Goal: Information Seeking & Learning: Learn about a topic

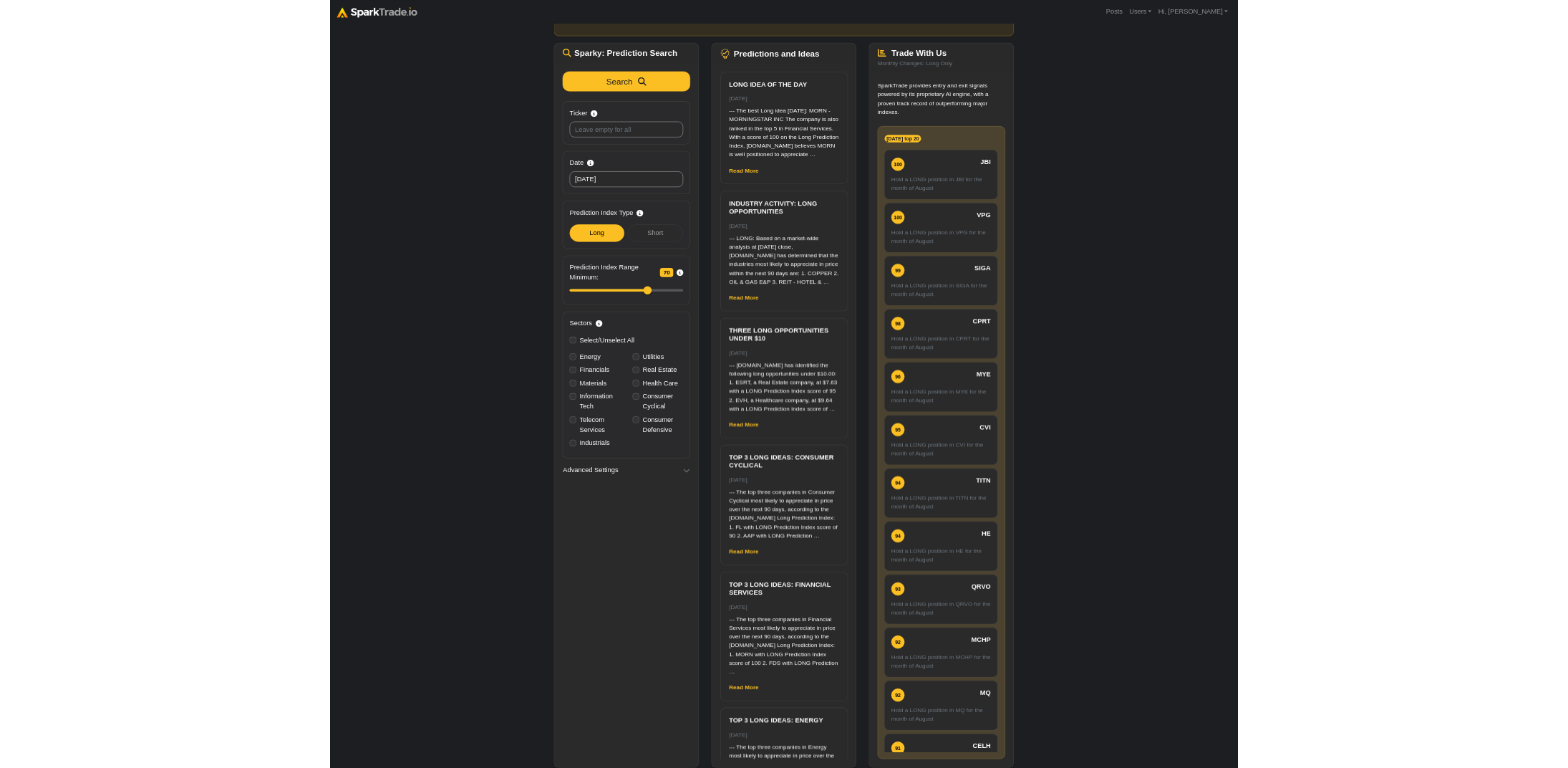
scroll to position [142, 0]
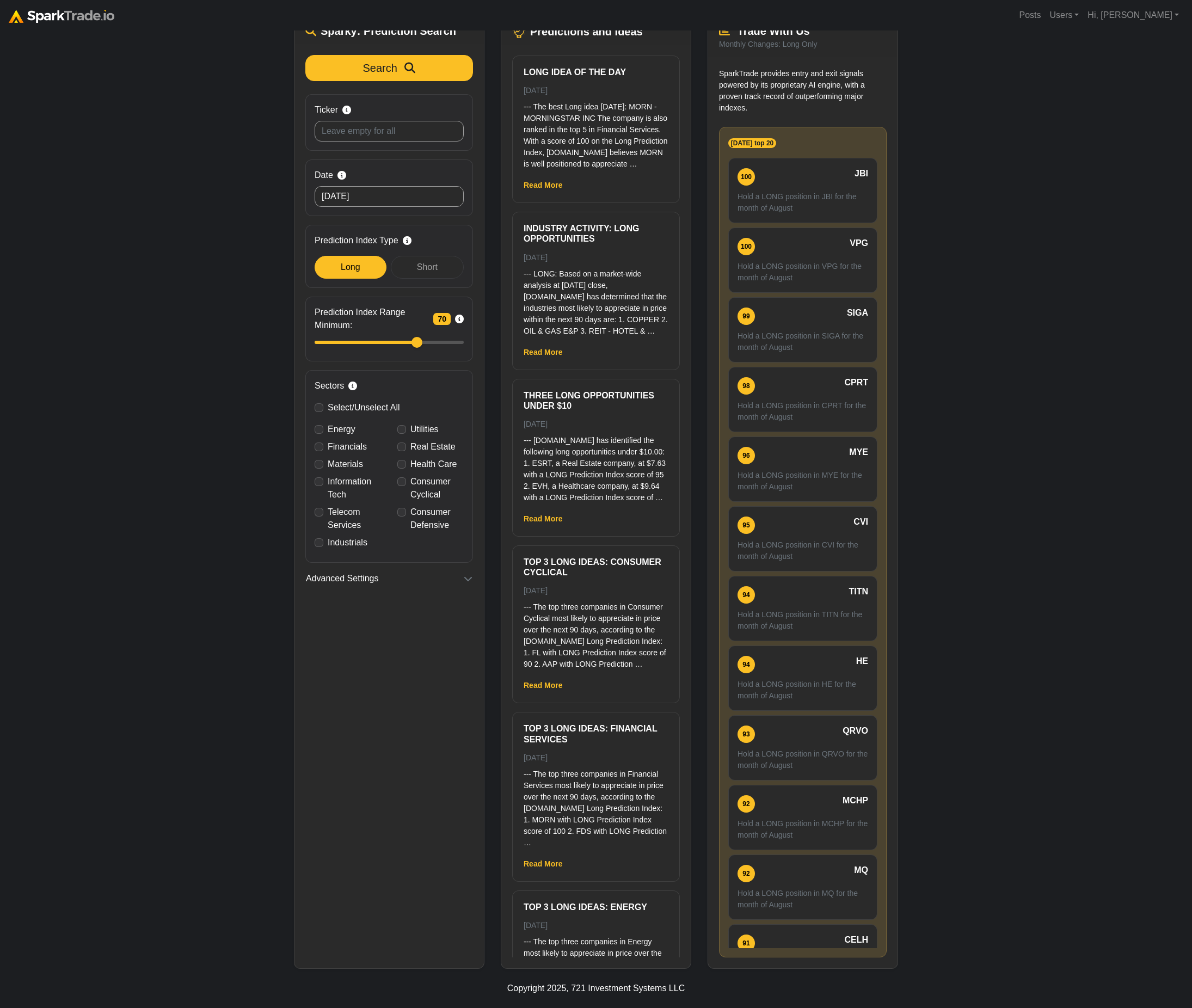
click at [471, 584] on div "Advanced Settings Action Buy to Open suggested new position, enter now. Sell to…" at bounding box center [389, 578] width 168 height 14
click at [473, 581] on button "Advanced Settings" at bounding box center [389, 578] width 168 height 14
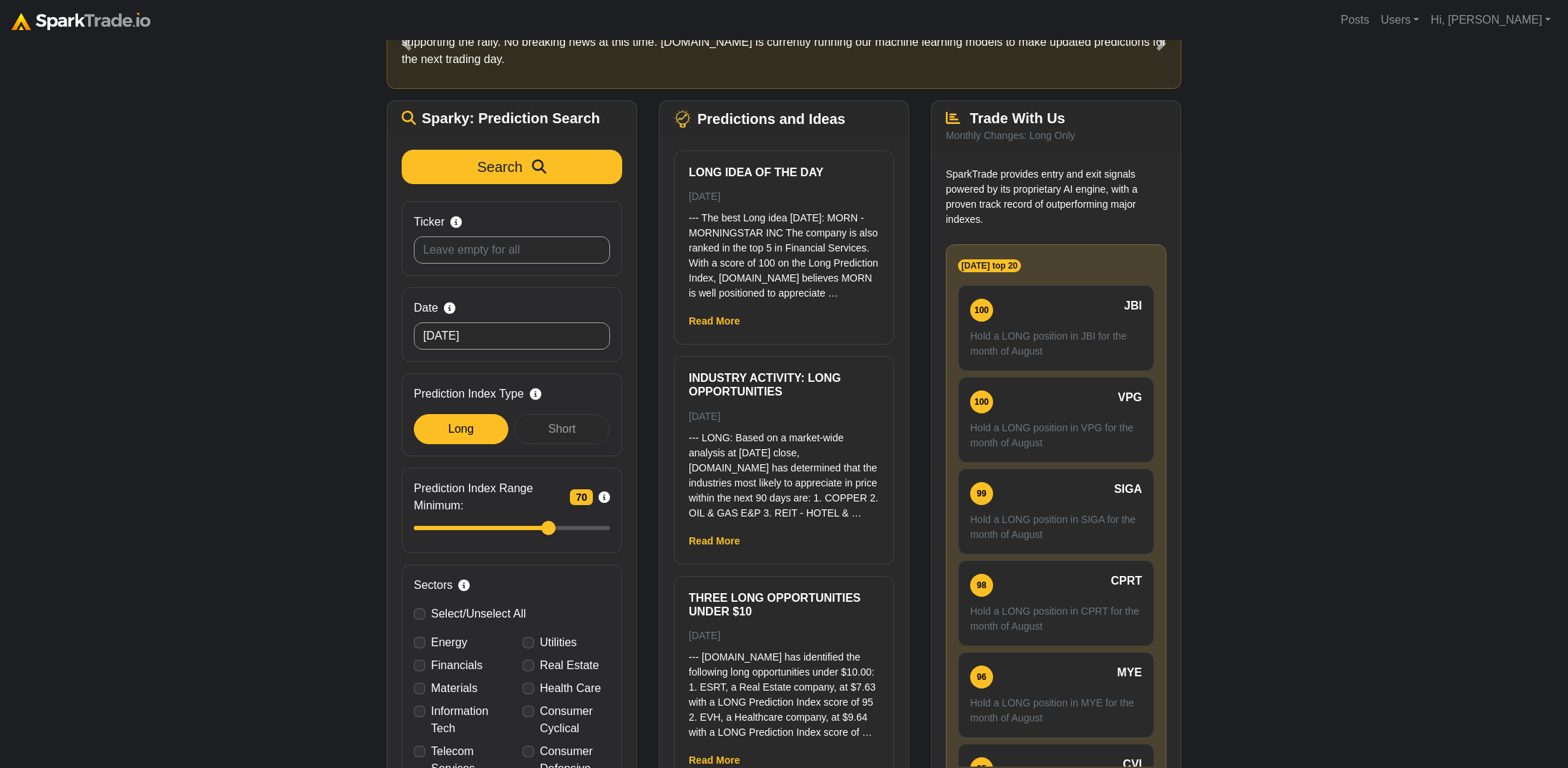
scroll to position [0, 0]
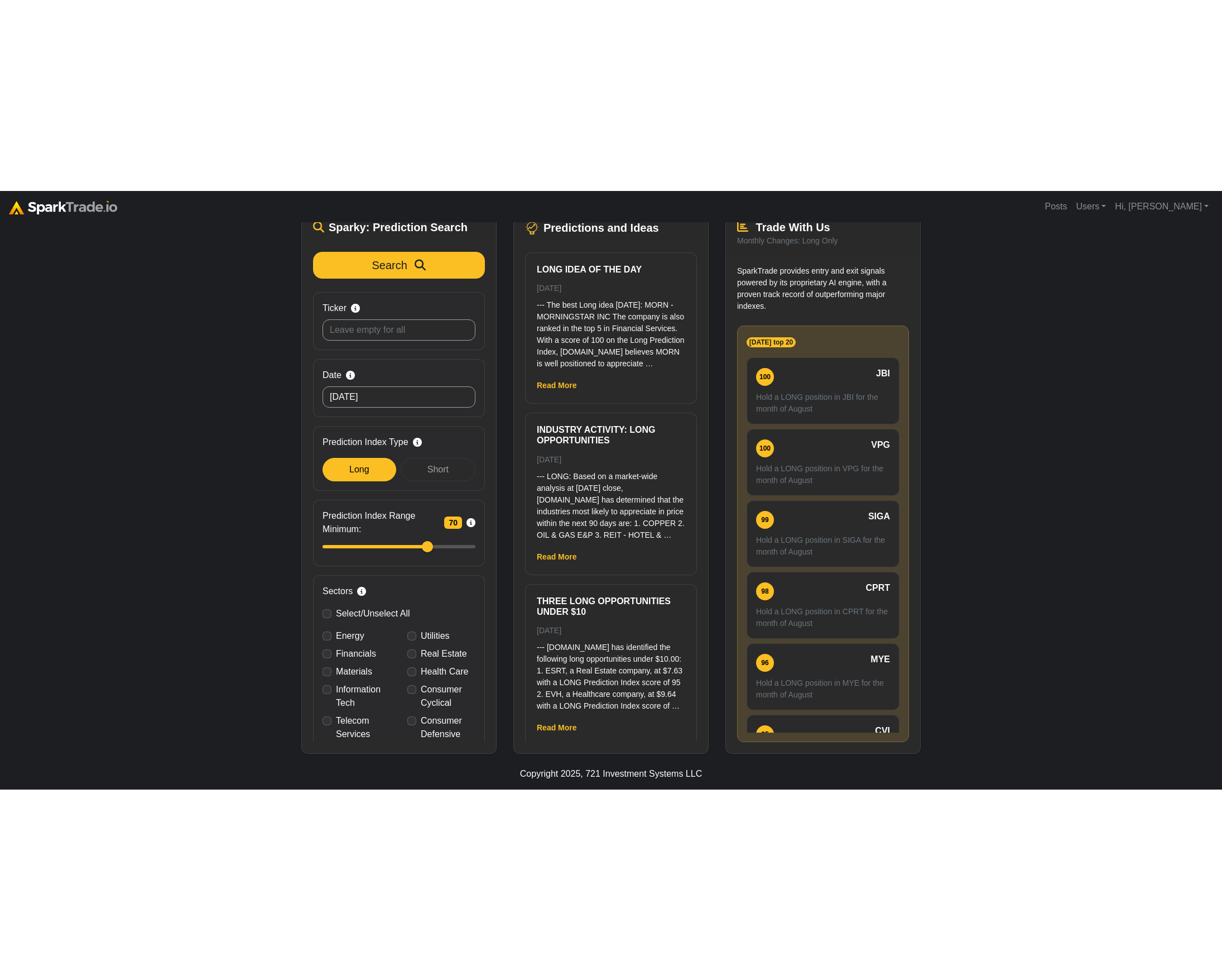
scroll to position [111, 0]
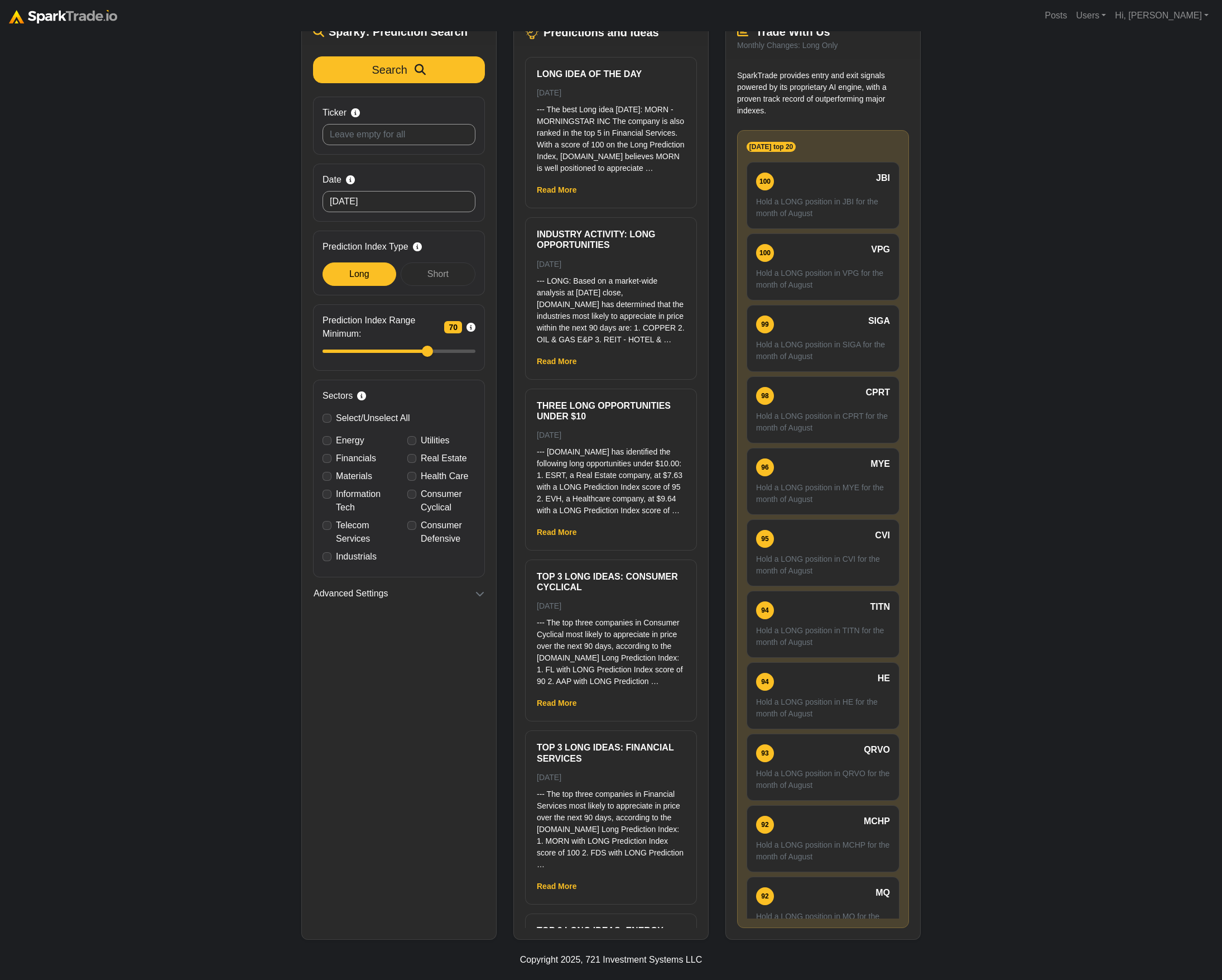
click at [952, 482] on div "How to Use SparkTrade.io × ⚠️ BREAKING MARKET NEWS 17 minutes ago (1/5) US equi…" at bounding box center [611, 429] width 1222 height 1020
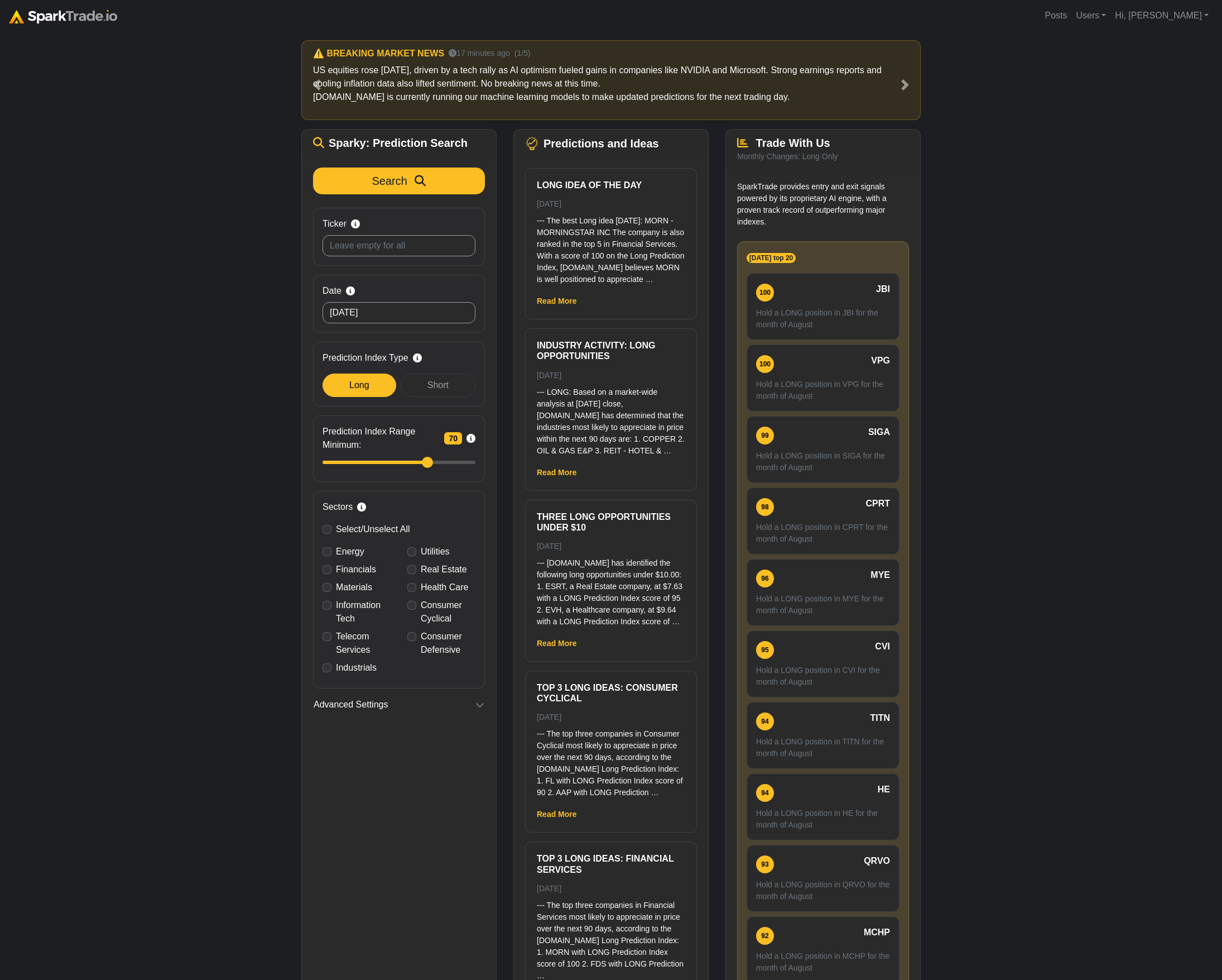
click at [293, 201] on div "Sparky: Prediction Search Reset Search Ticker Search by stock symbol. Leave bla…" at bounding box center [399, 590] width 212 height 922
click at [421, 185] on icon "submit" at bounding box center [420, 181] width 11 height 11
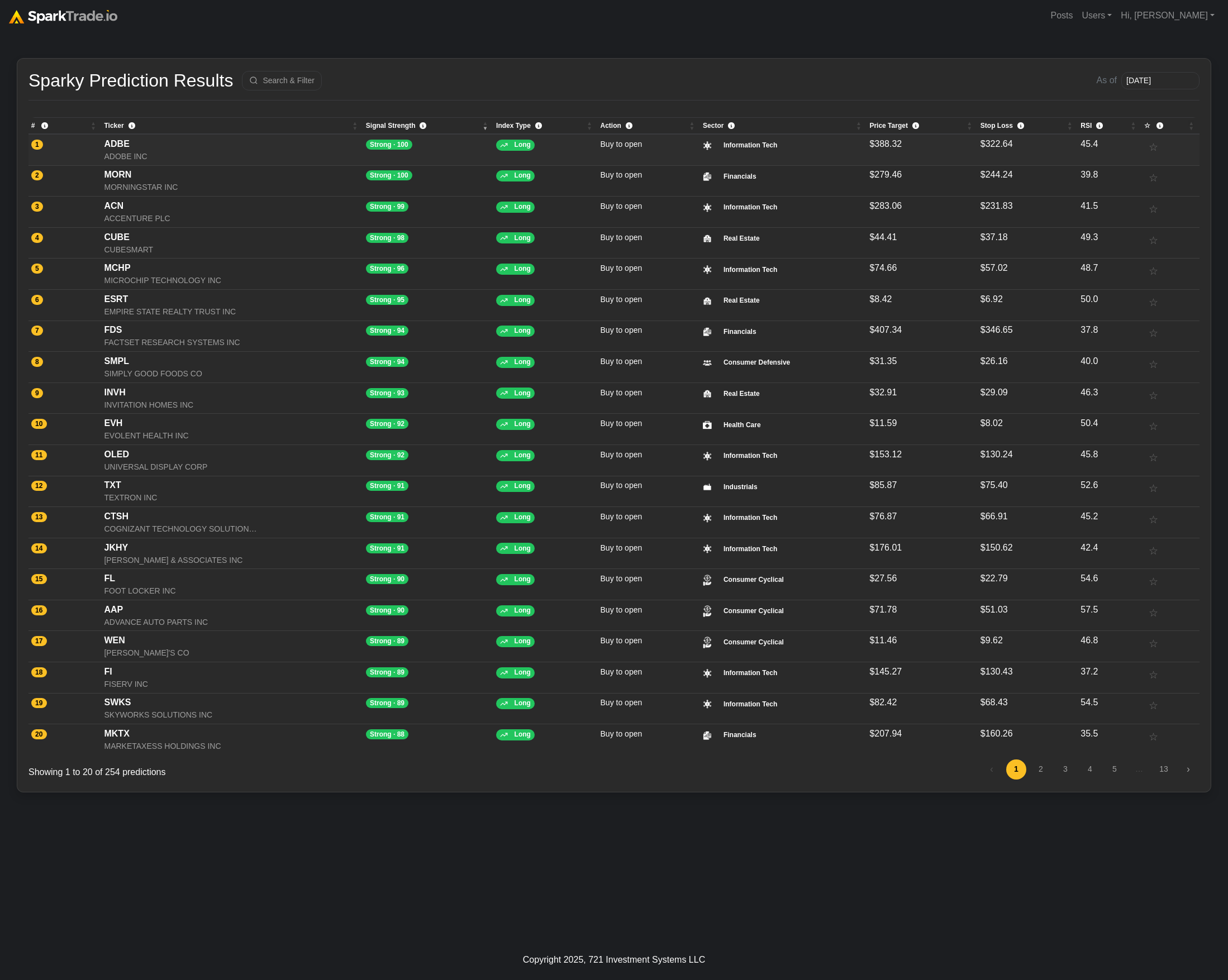
click at [207, 141] on div "ADBE" at bounding box center [231, 144] width 256 height 13
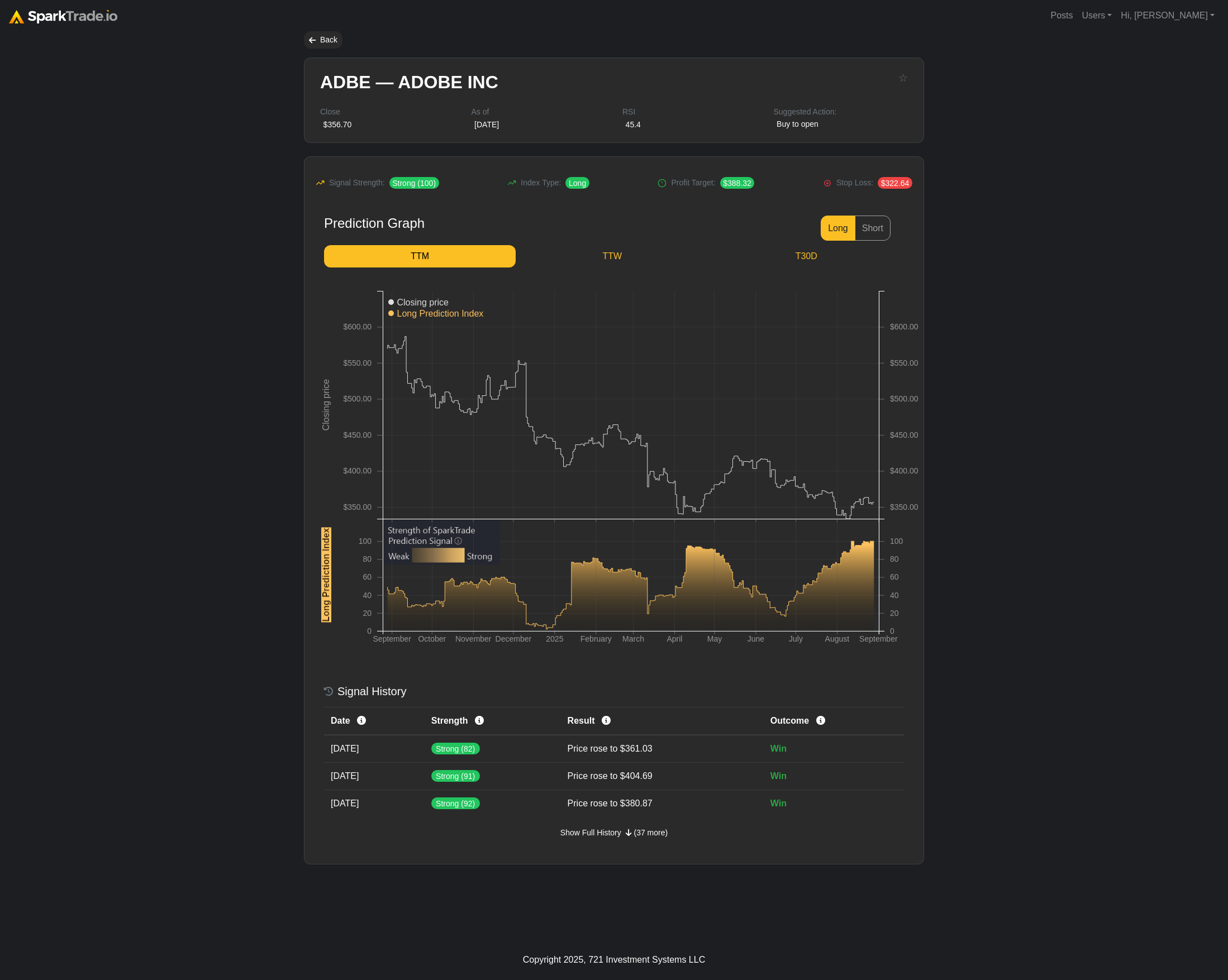
click at [1086, 171] on body "Posts Users Staff users Client users Add new client user Sessions Hi, [PERSON_N…" at bounding box center [614, 490] width 1228 height 980
click at [629, 255] on link "TTW" at bounding box center [612, 256] width 192 height 22
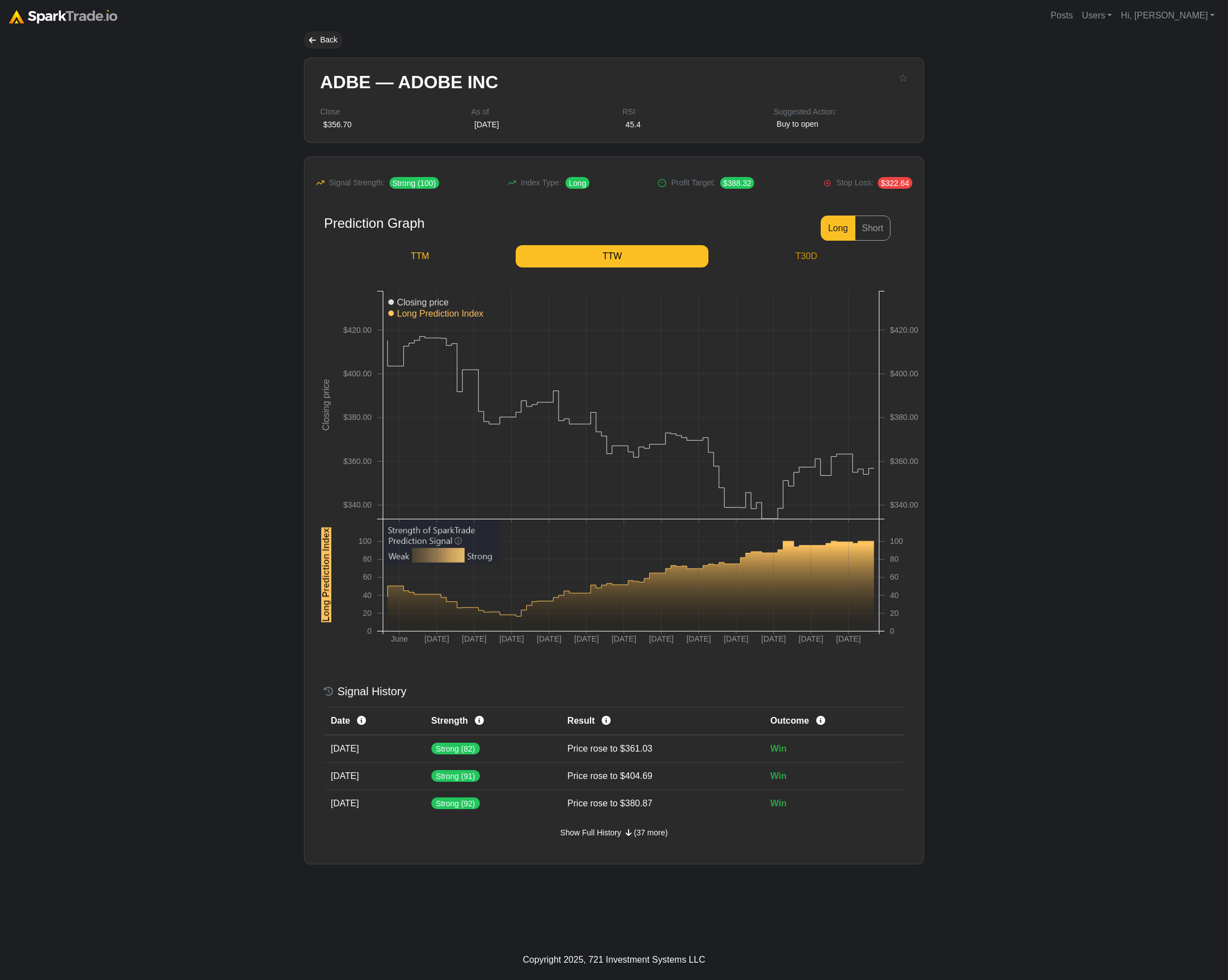
click at [838, 250] on link "T30D" at bounding box center [806, 256] width 195 height 22
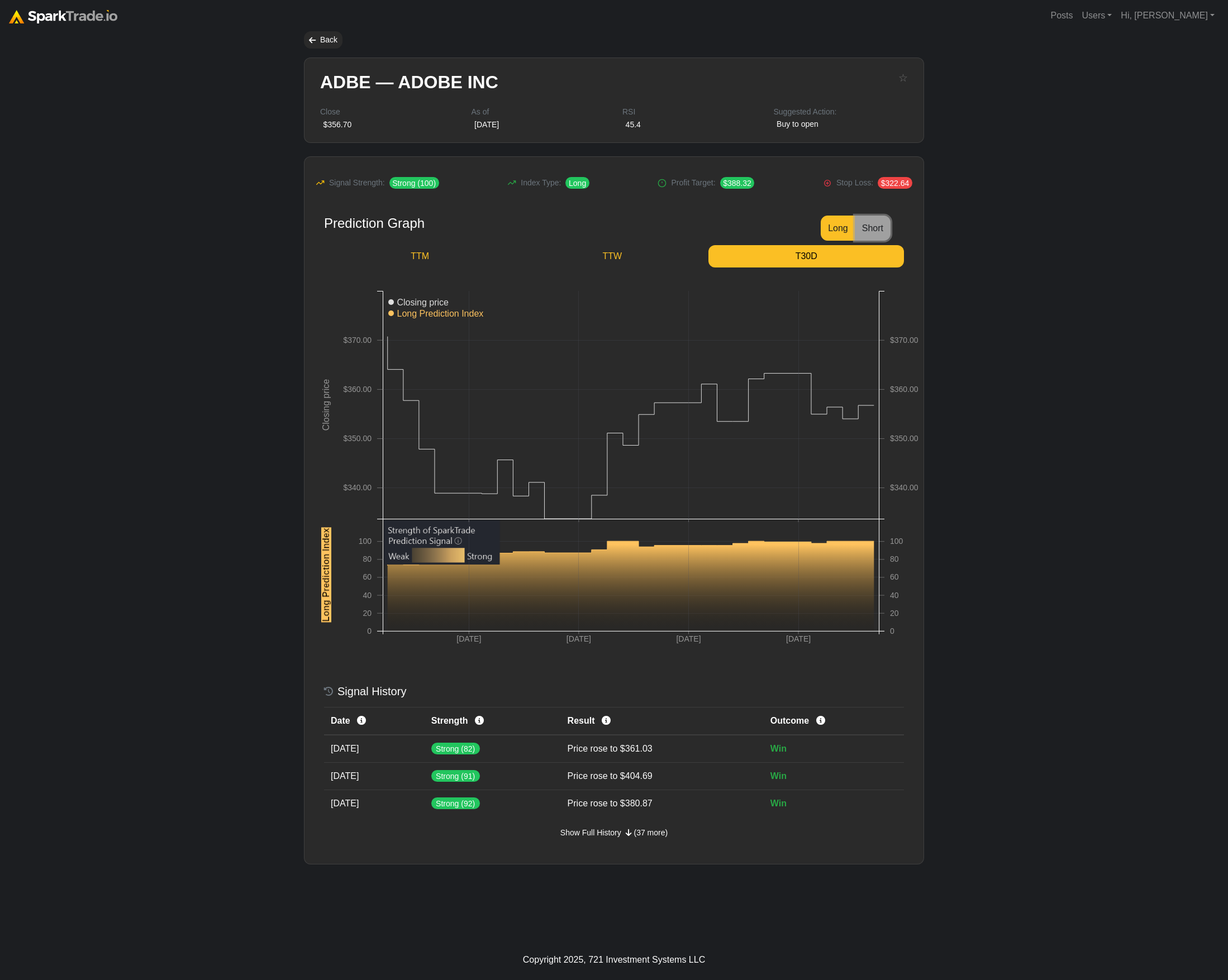
click at [875, 230] on button "Short" at bounding box center [873, 228] width 36 height 25
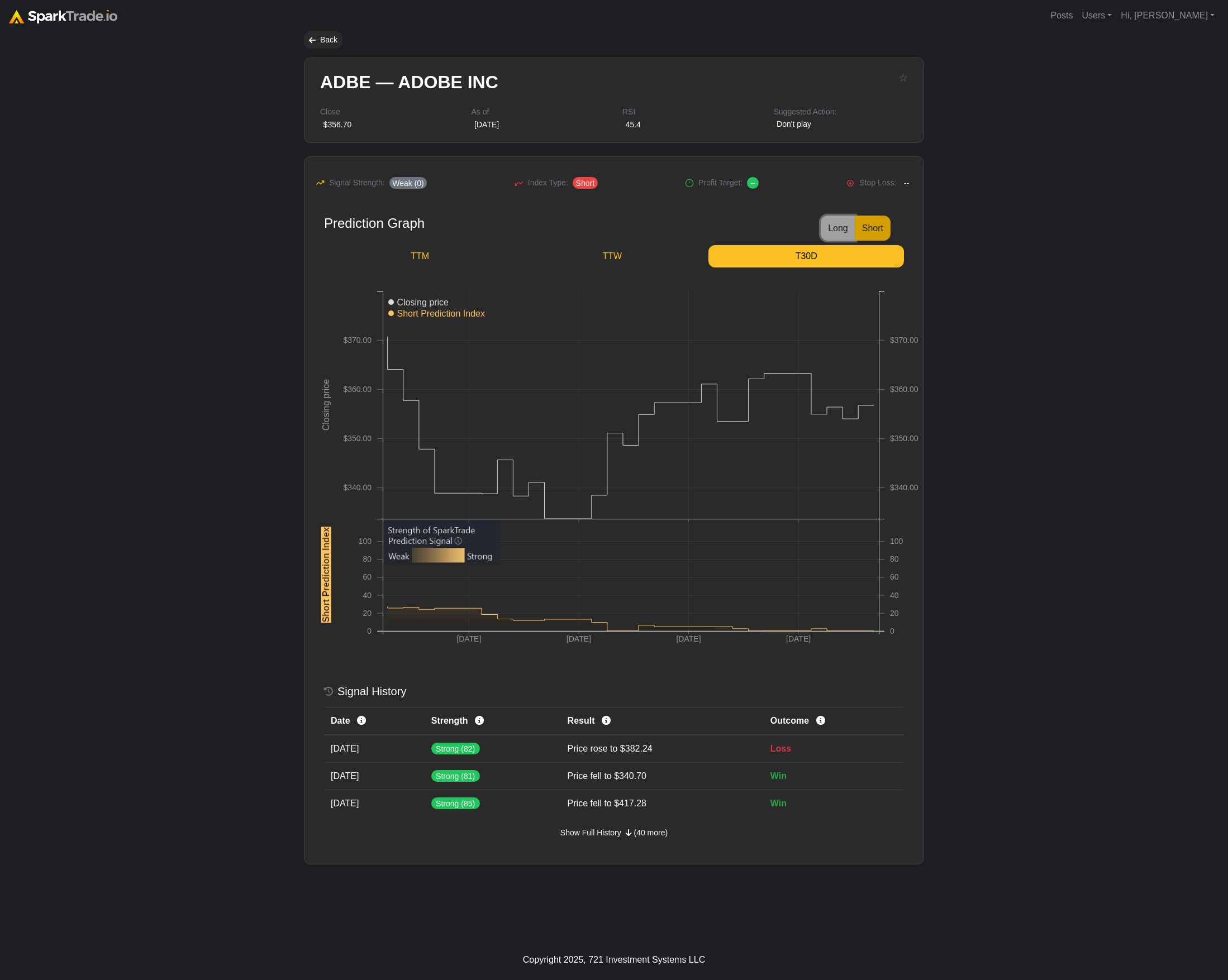
click at [824, 225] on button "Long" at bounding box center [837, 228] width 35 height 25
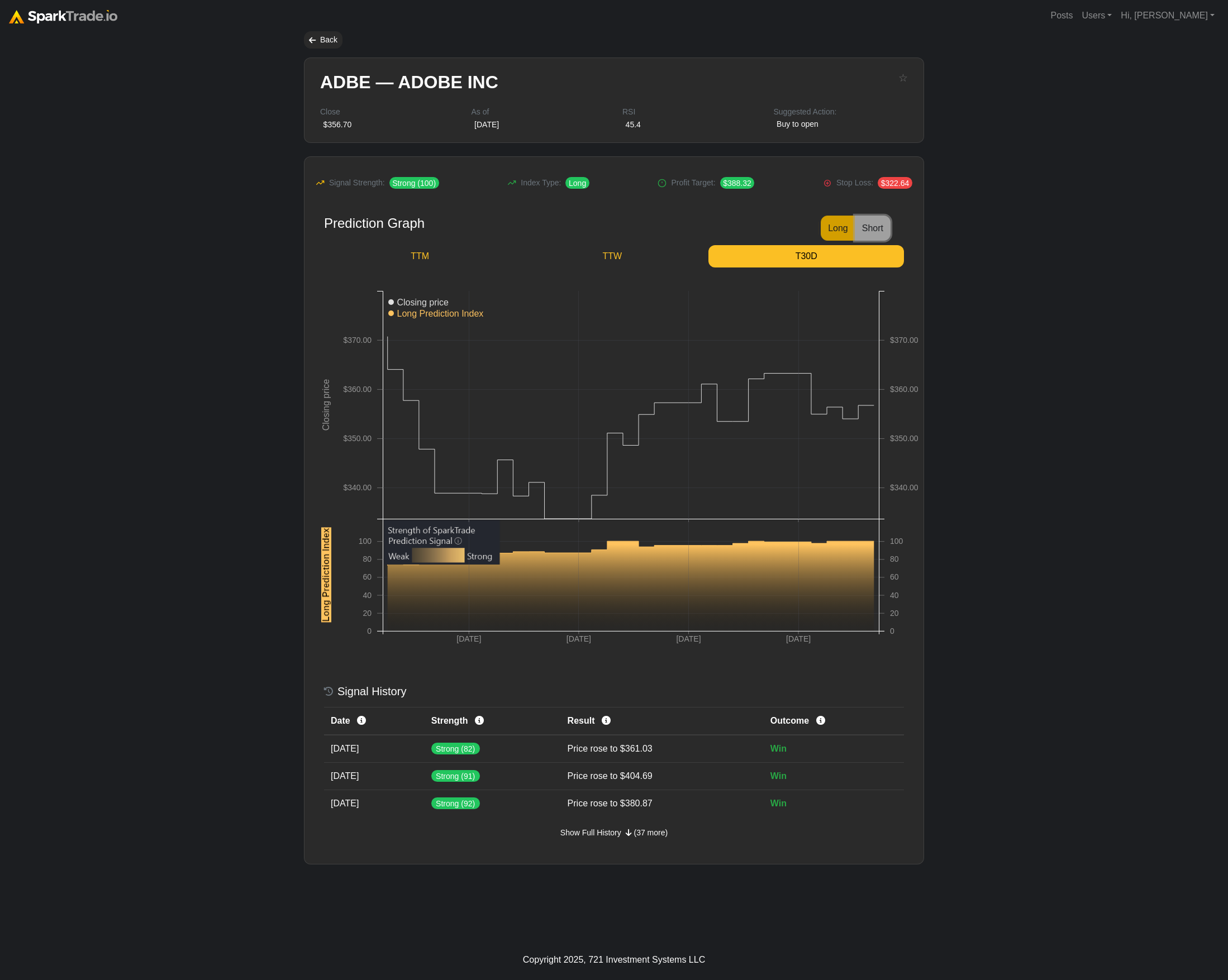
click at [884, 229] on button "Short" at bounding box center [873, 228] width 36 height 25
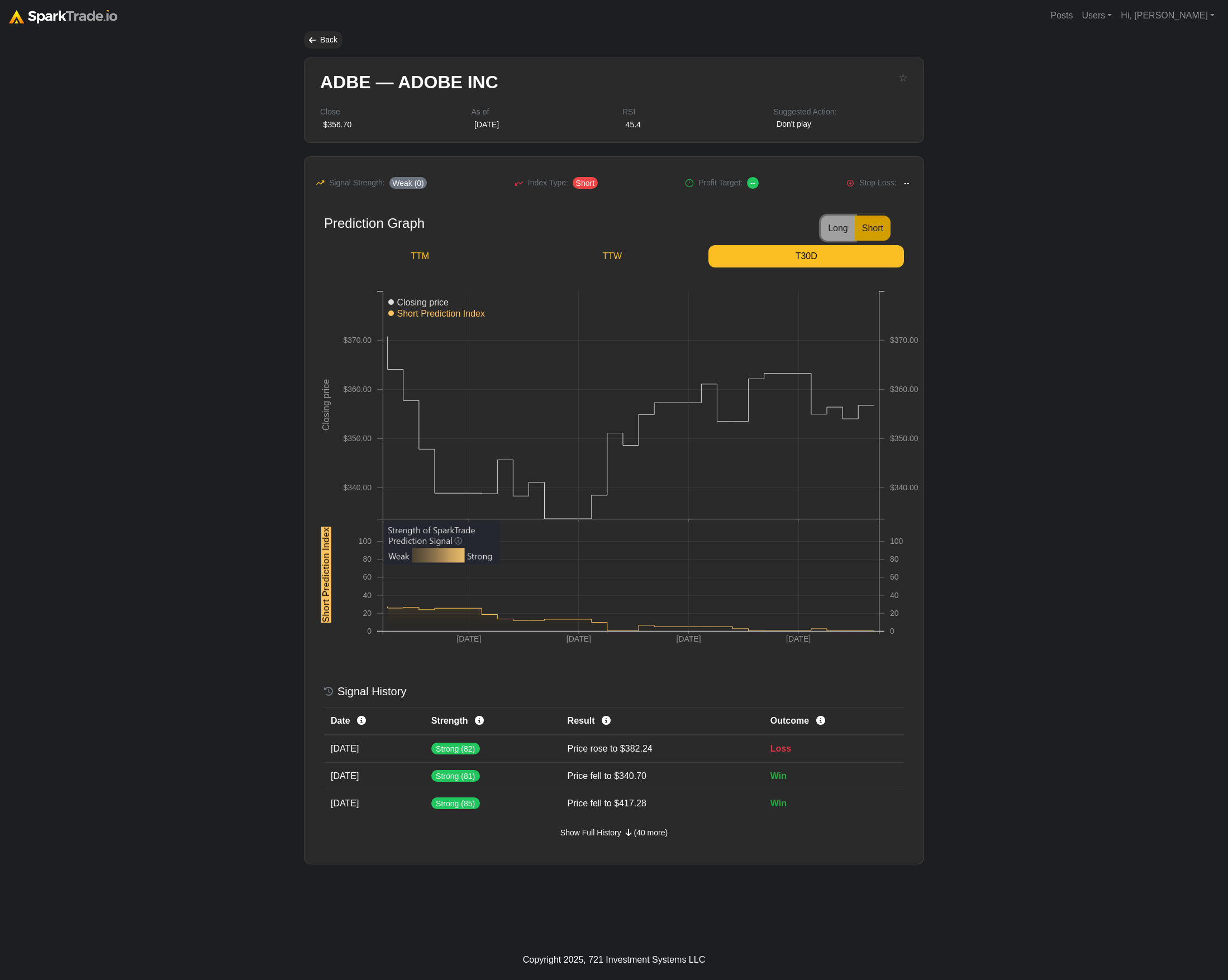
click at [841, 227] on button "Long" at bounding box center [837, 228] width 35 height 25
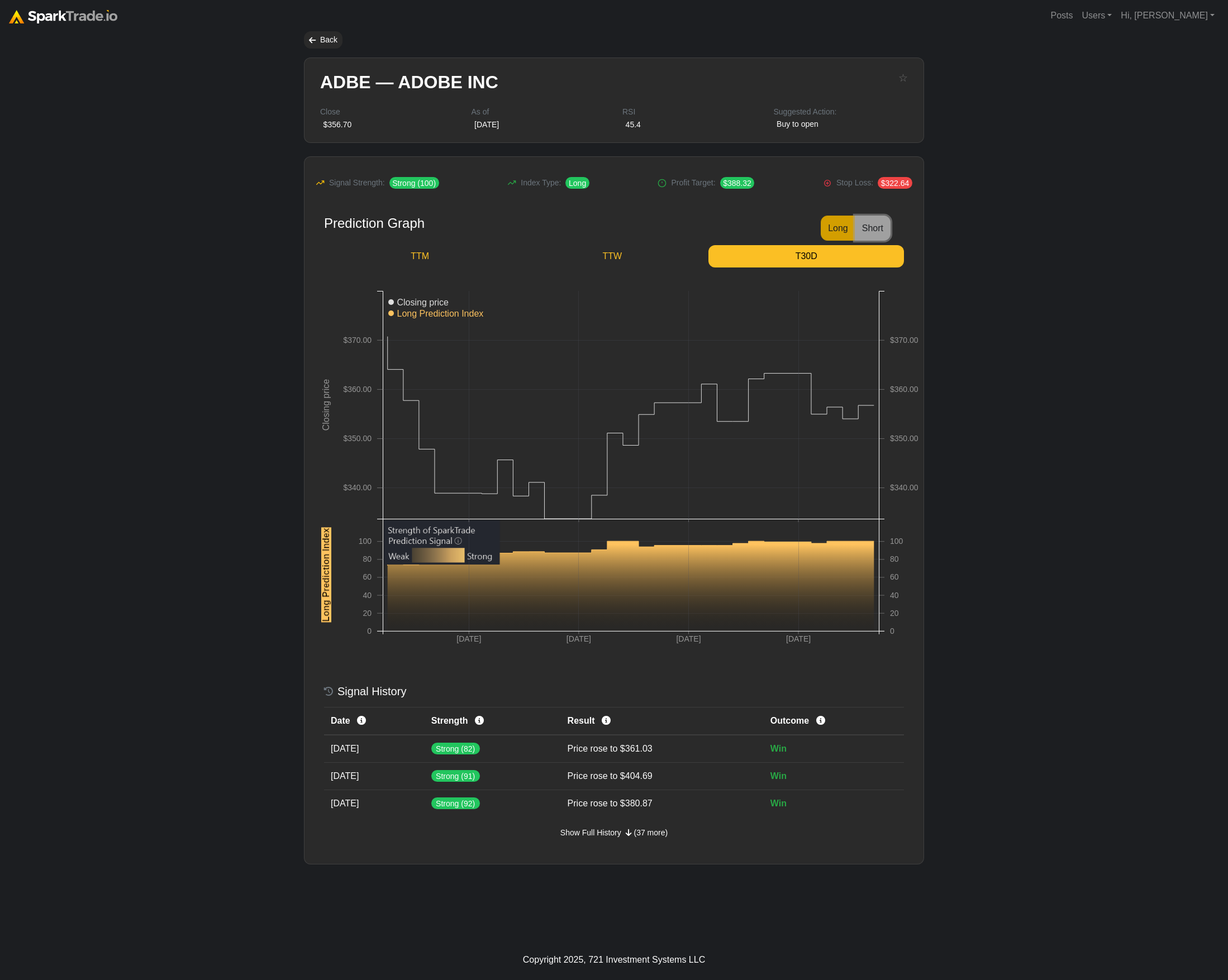
click at [862, 228] on button "Short" at bounding box center [873, 228] width 36 height 25
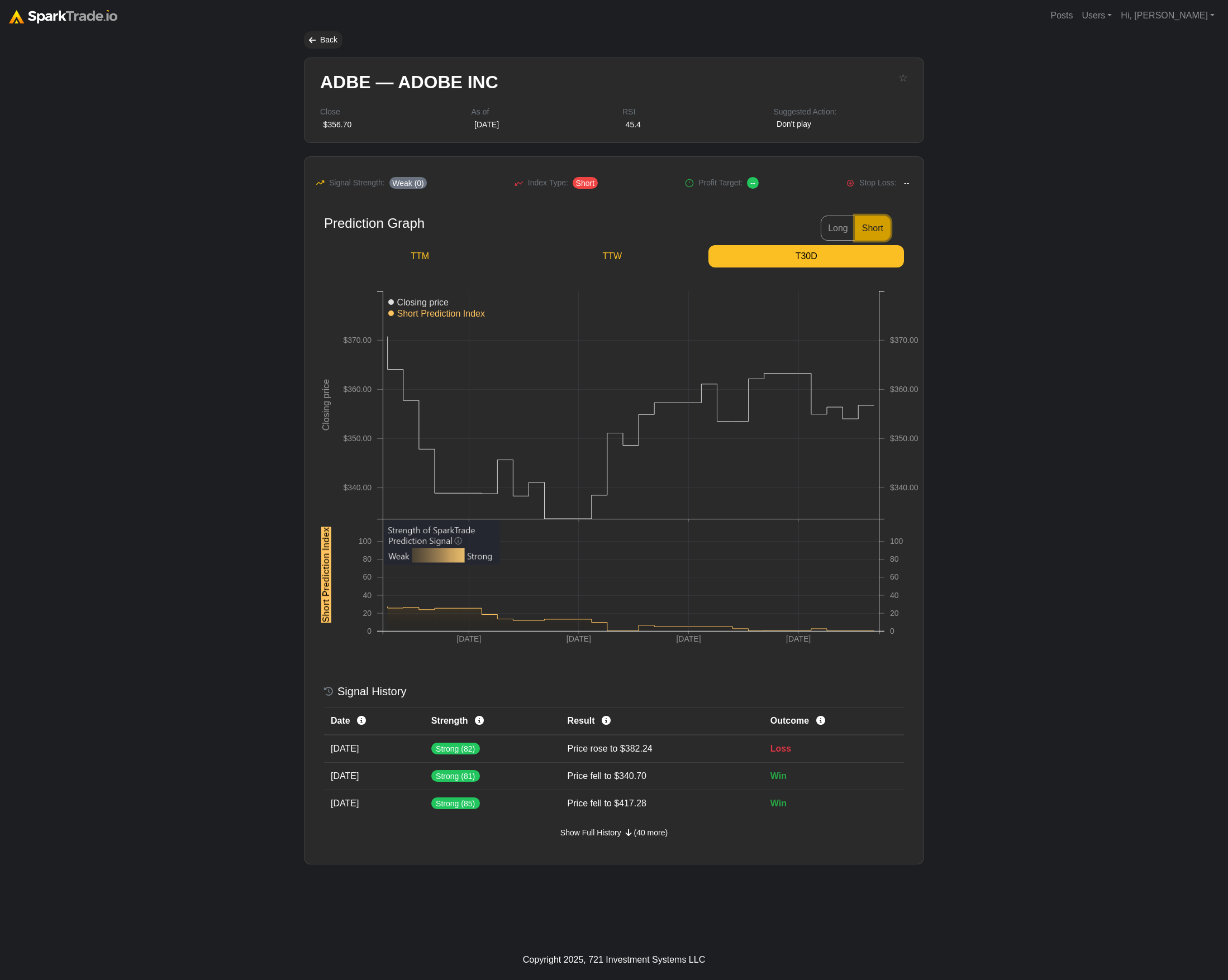
click at [860, 228] on button "Short" at bounding box center [873, 228] width 36 height 25
click at [824, 228] on button "Long" at bounding box center [837, 228] width 35 height 25
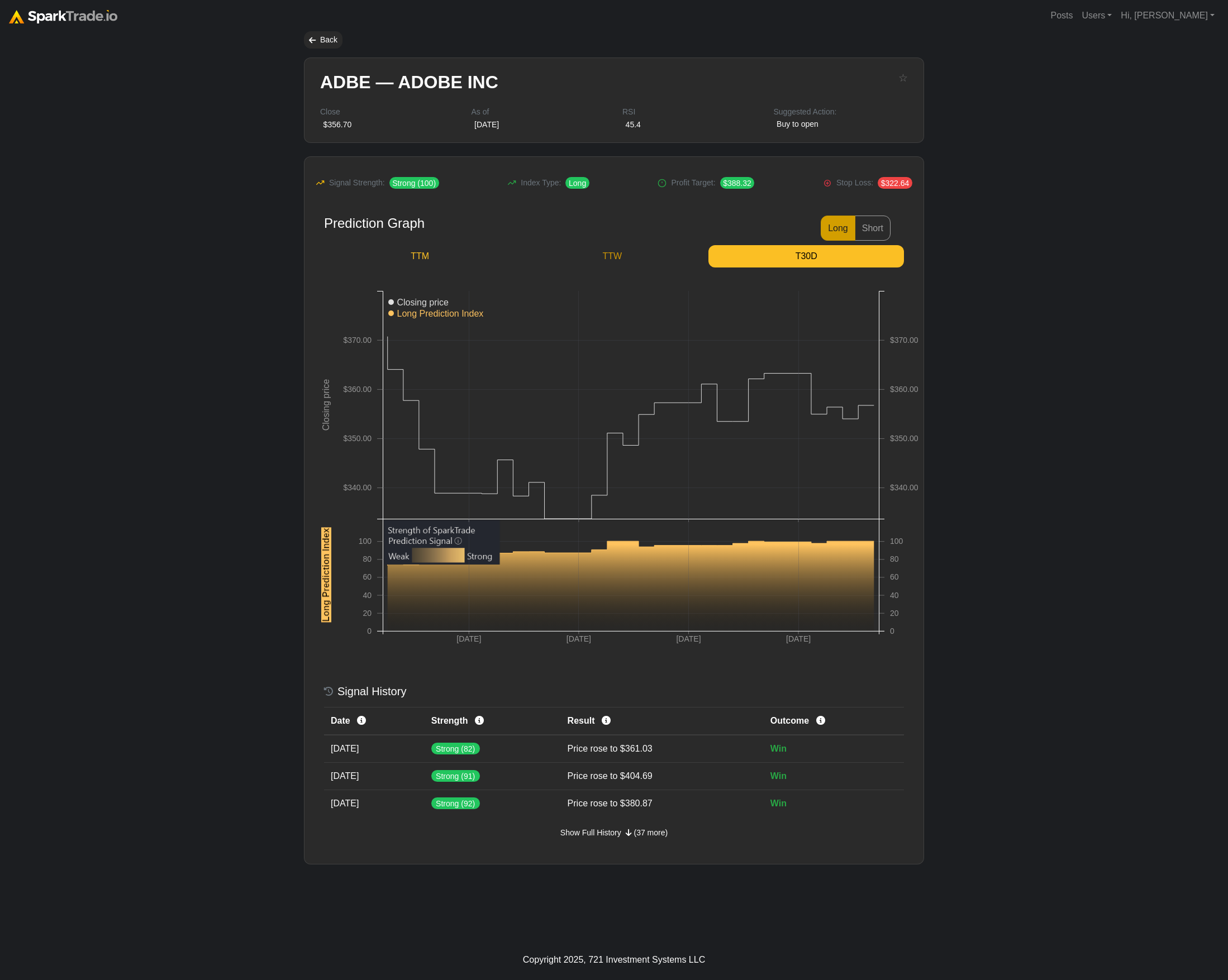
click at [603, 258] on link "TTW" at bounding box center [612, 256] width 192 height 22
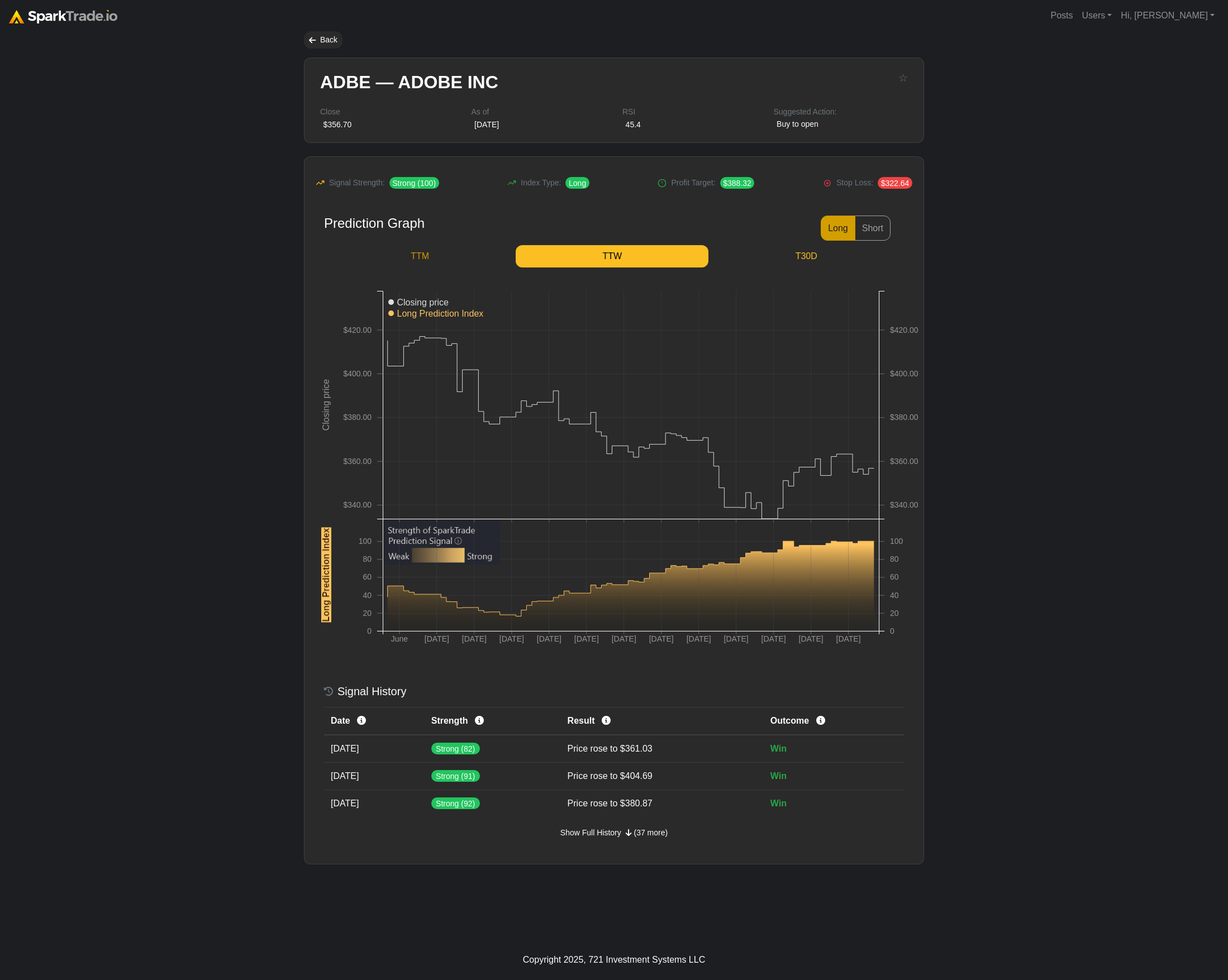
click at [444, 262] on link "TTM" at bounding box center [419, 256] width 192 height 22
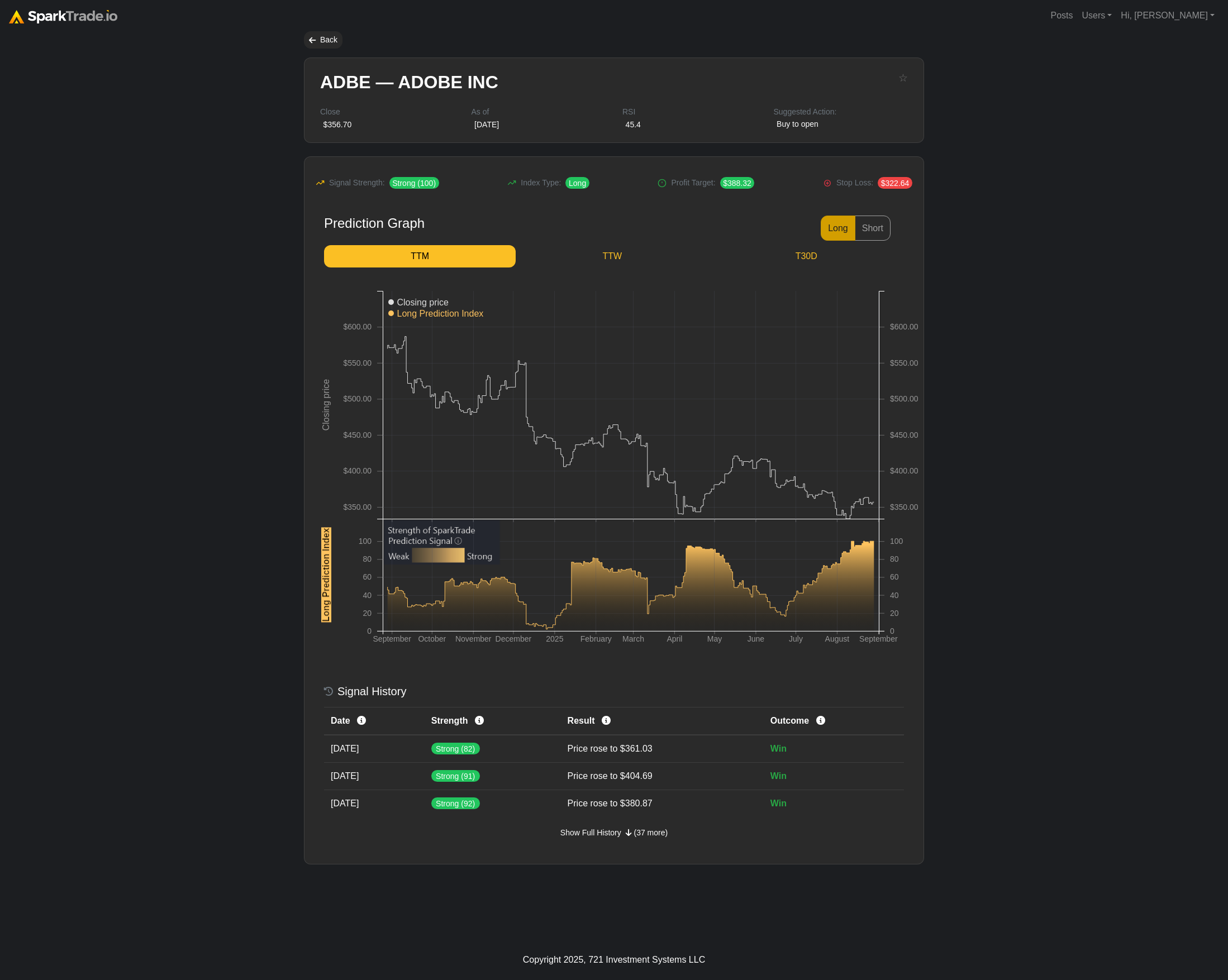
click at [267, 316] on body "Posts Users Staff users Client users Add new client user Sessions Hi, Eric Sign…" at bounding box center [614, 490] width 1228 height 980
click at [591, 831] on span "Show Full History" at bounding box center [590, 832] width 61 height 9
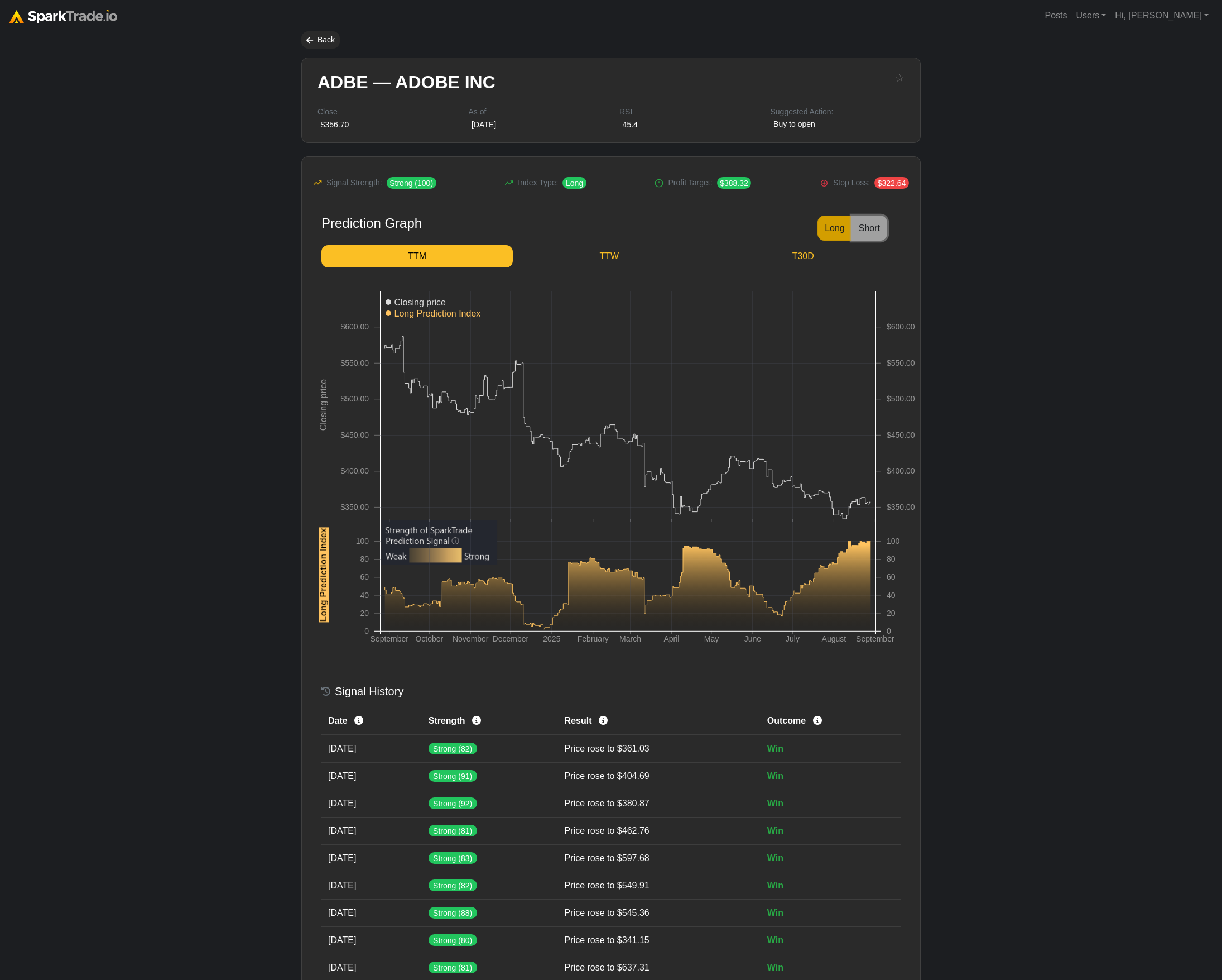
click at [876, 221] on button "Short" at bounding box center [869, 228] width 36 height 25
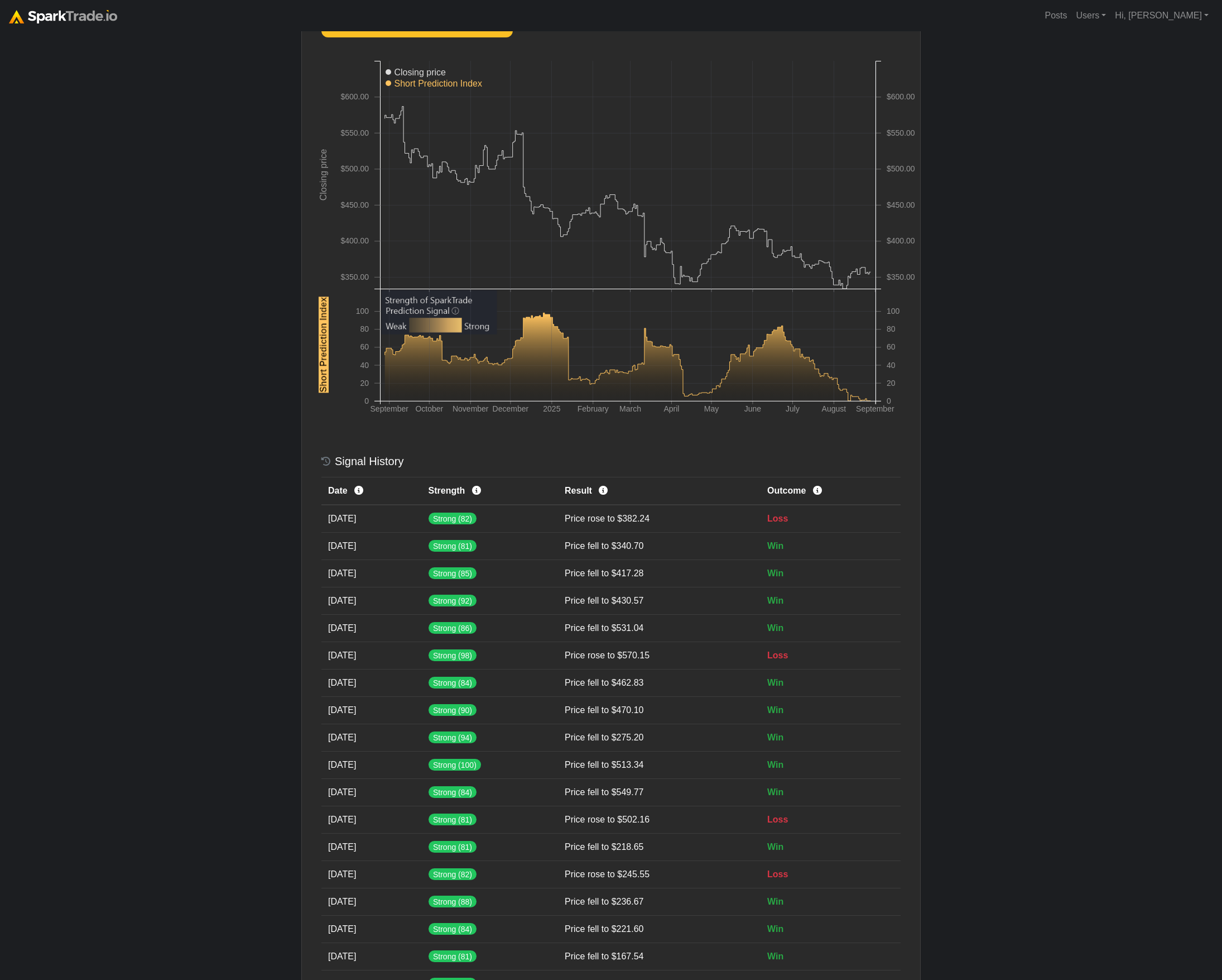
scroll to position [134, 0]
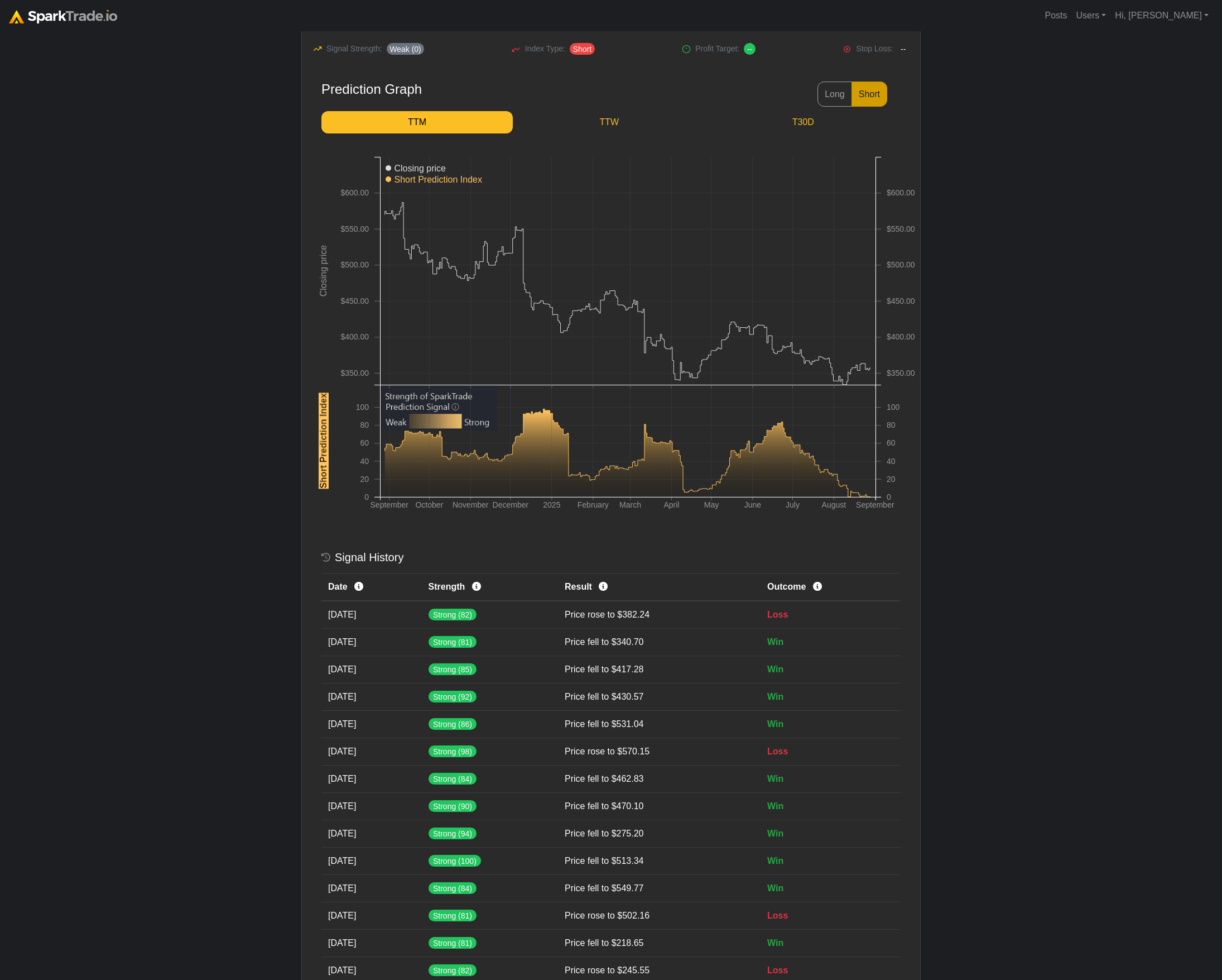
click at [258, 322] on body "Posts Users Staff users Client users Add new client user Sessions Hi, Eric Sign…" at bounding box center [611, 878] width 1222 height 2025
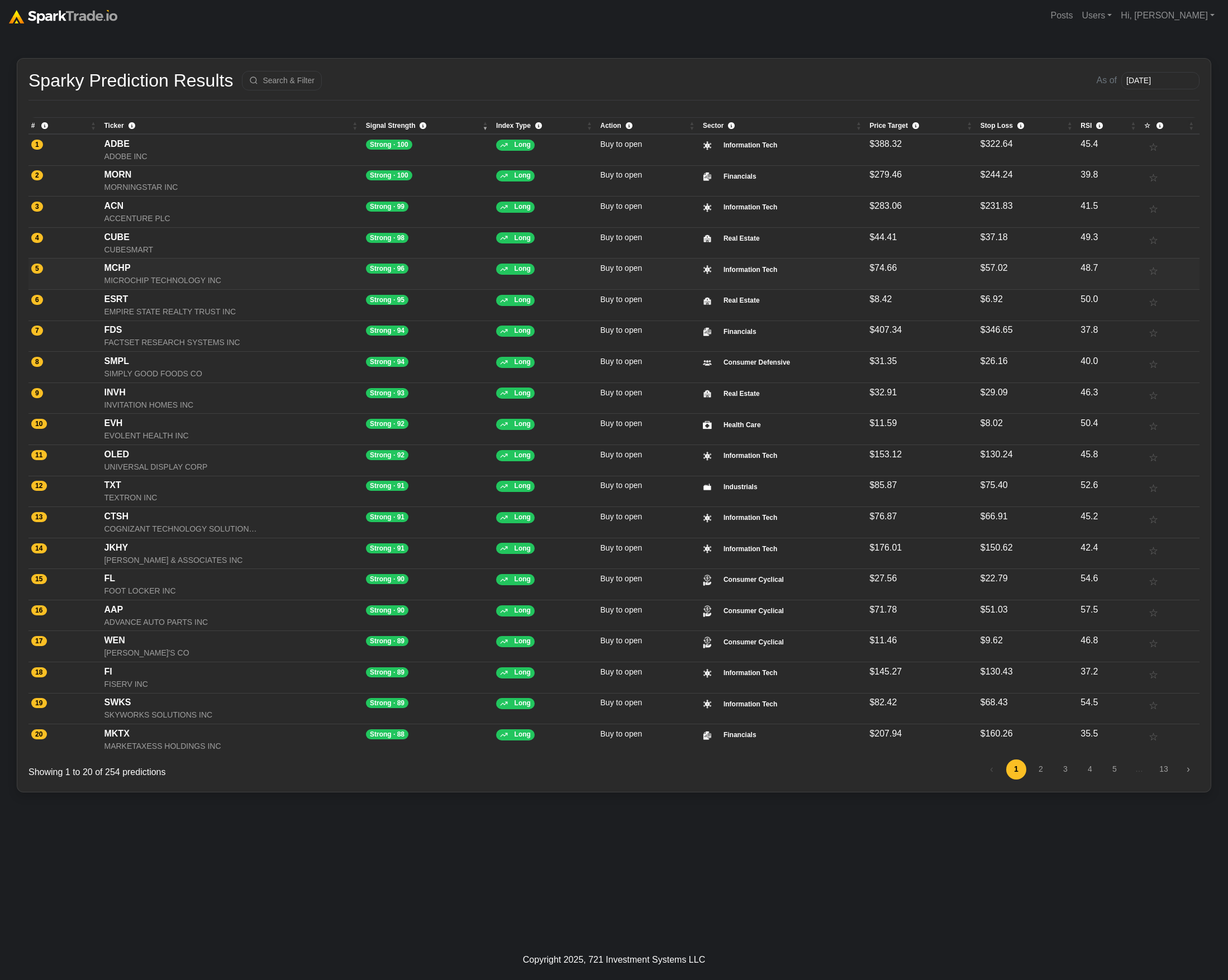
click at [162, 273] on div "MCHP" at bounding box center [231, 268] width 256 height 13
click at [209, 272] on div "MCHP" at bounding box center [231, 268] width 256 height 13
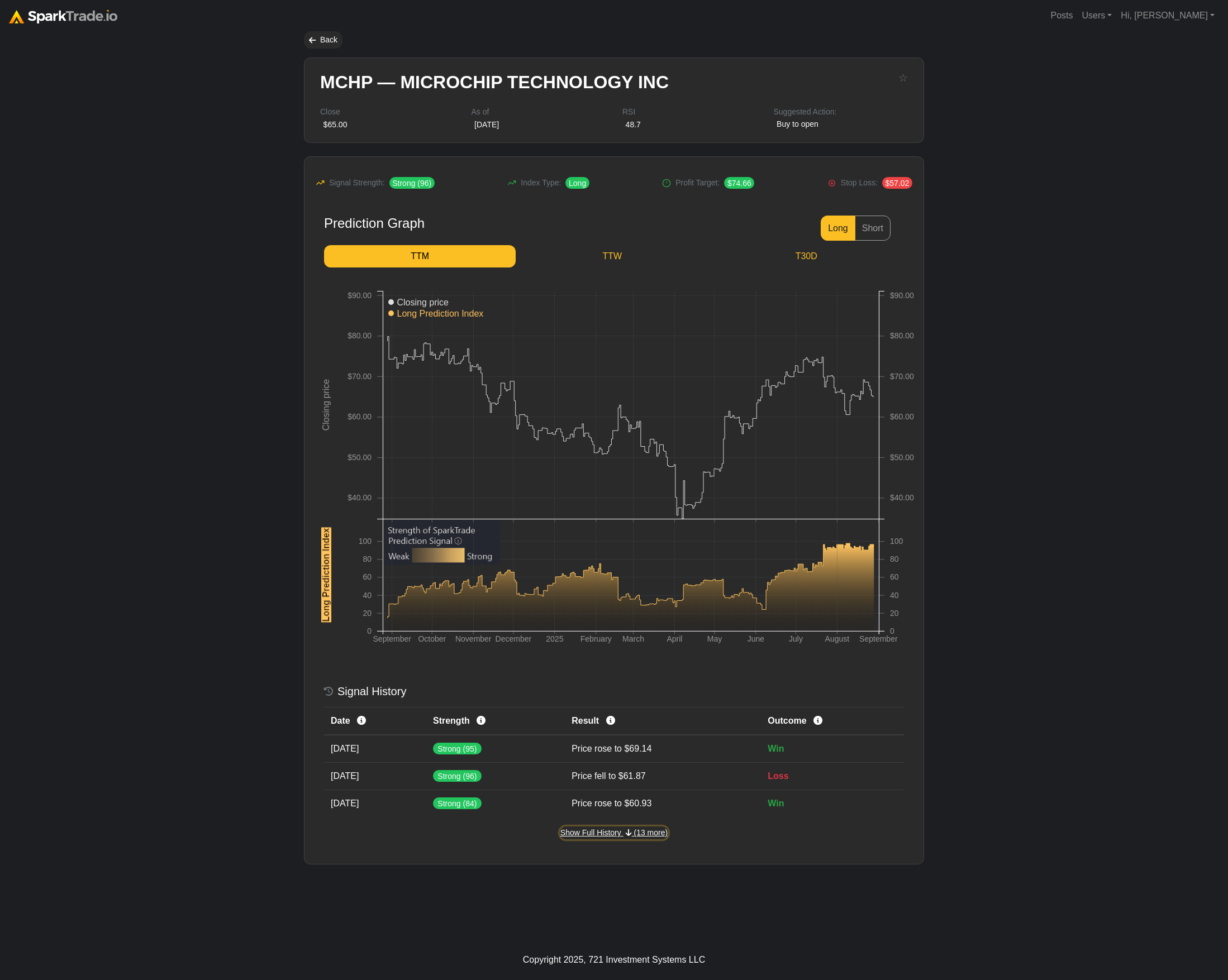
click at [602, 830] on span "Show Full History" at bounding box center [590, 832] width 61 height 9
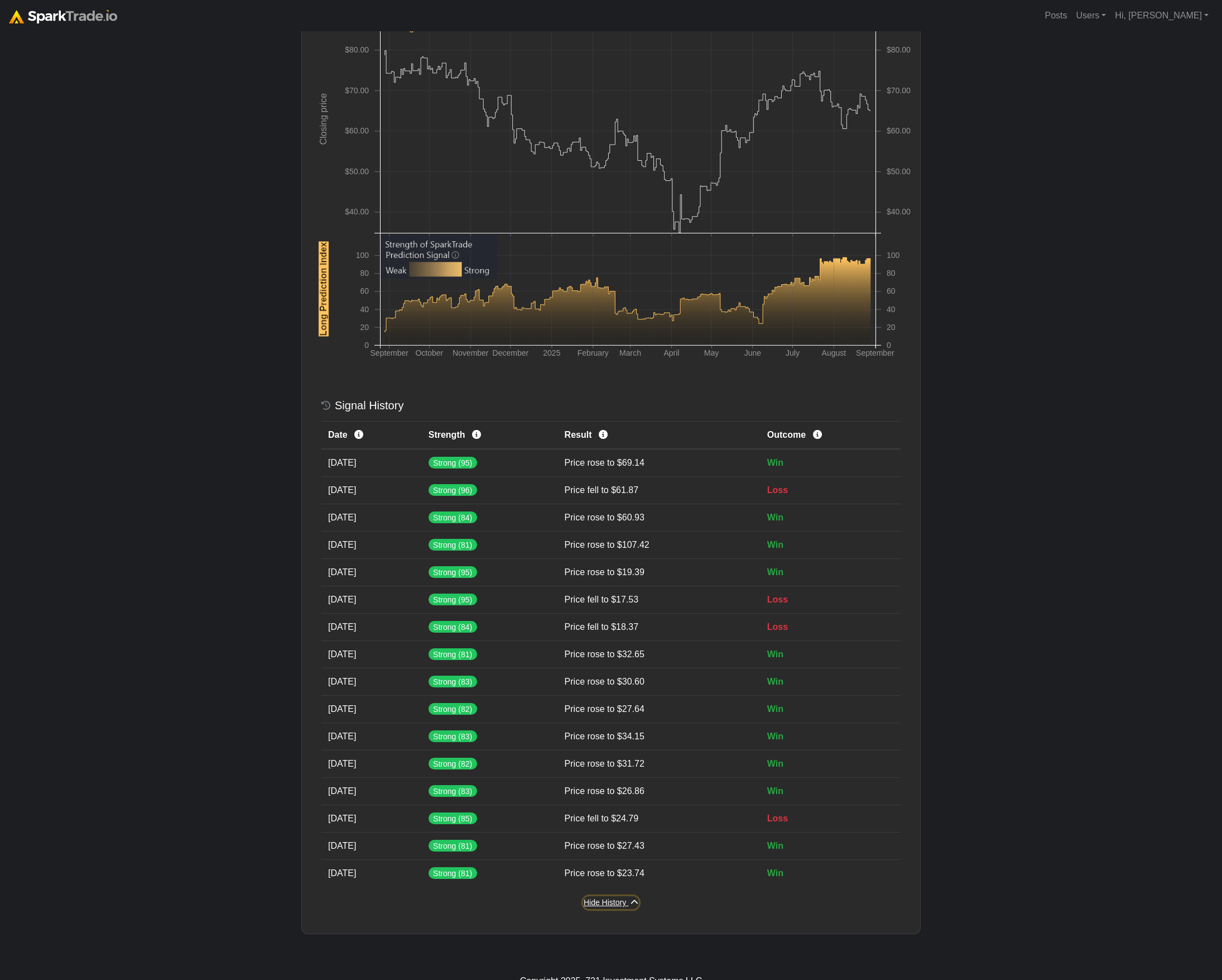
scroll to position [106, 0]
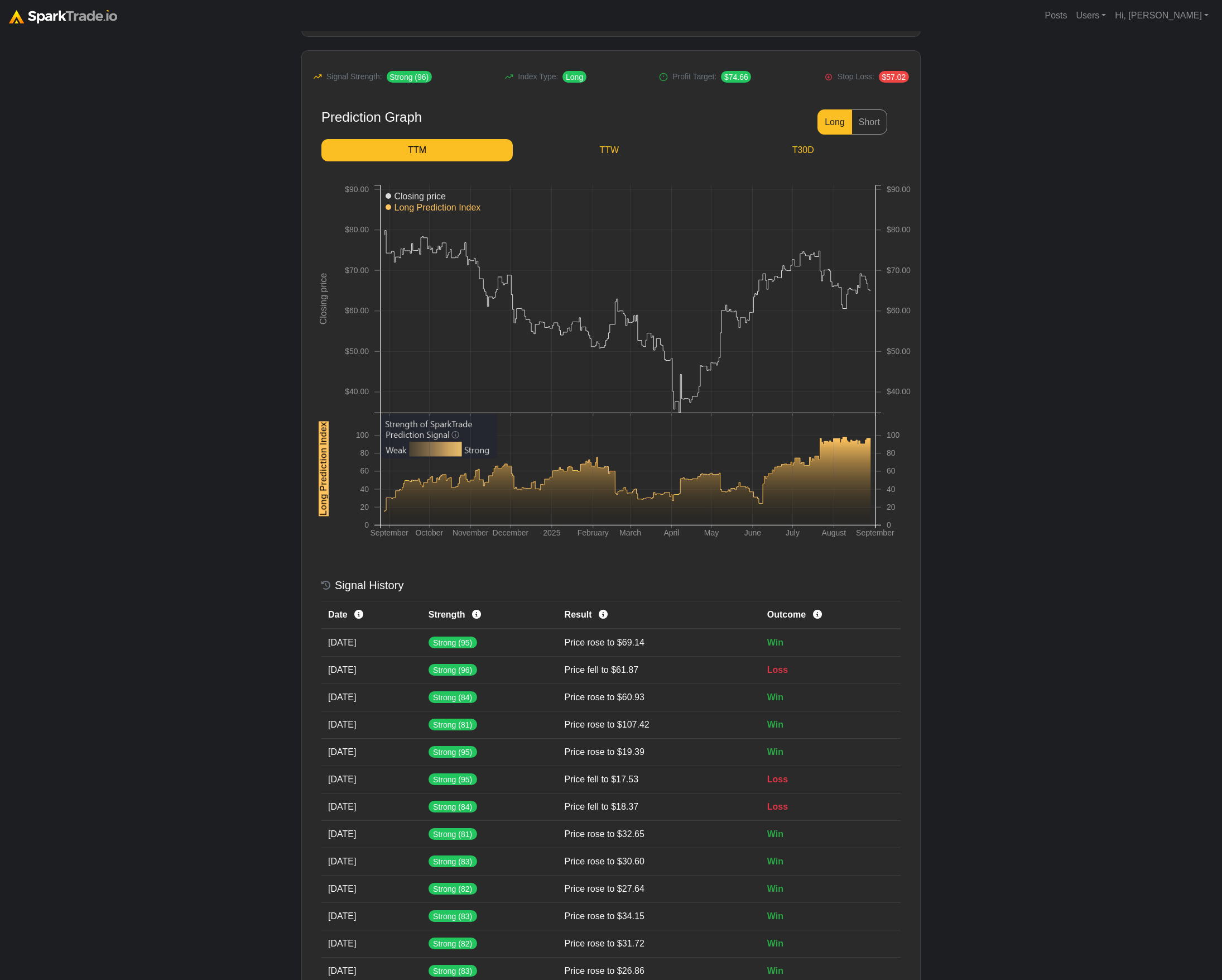
drag, startPoint x: 259, startPoint y: 484, endPoint x: 227, endPoint y: 208, distance: 277.8
click at [258, 484] on body "Posts Users Staff users Client users Add new client user Sessions Hi, [PERSON_N…" at bounding box center [611, 537] width 1222 height 1287
